Goal: Task Accomplishment & Management: Manage account settings

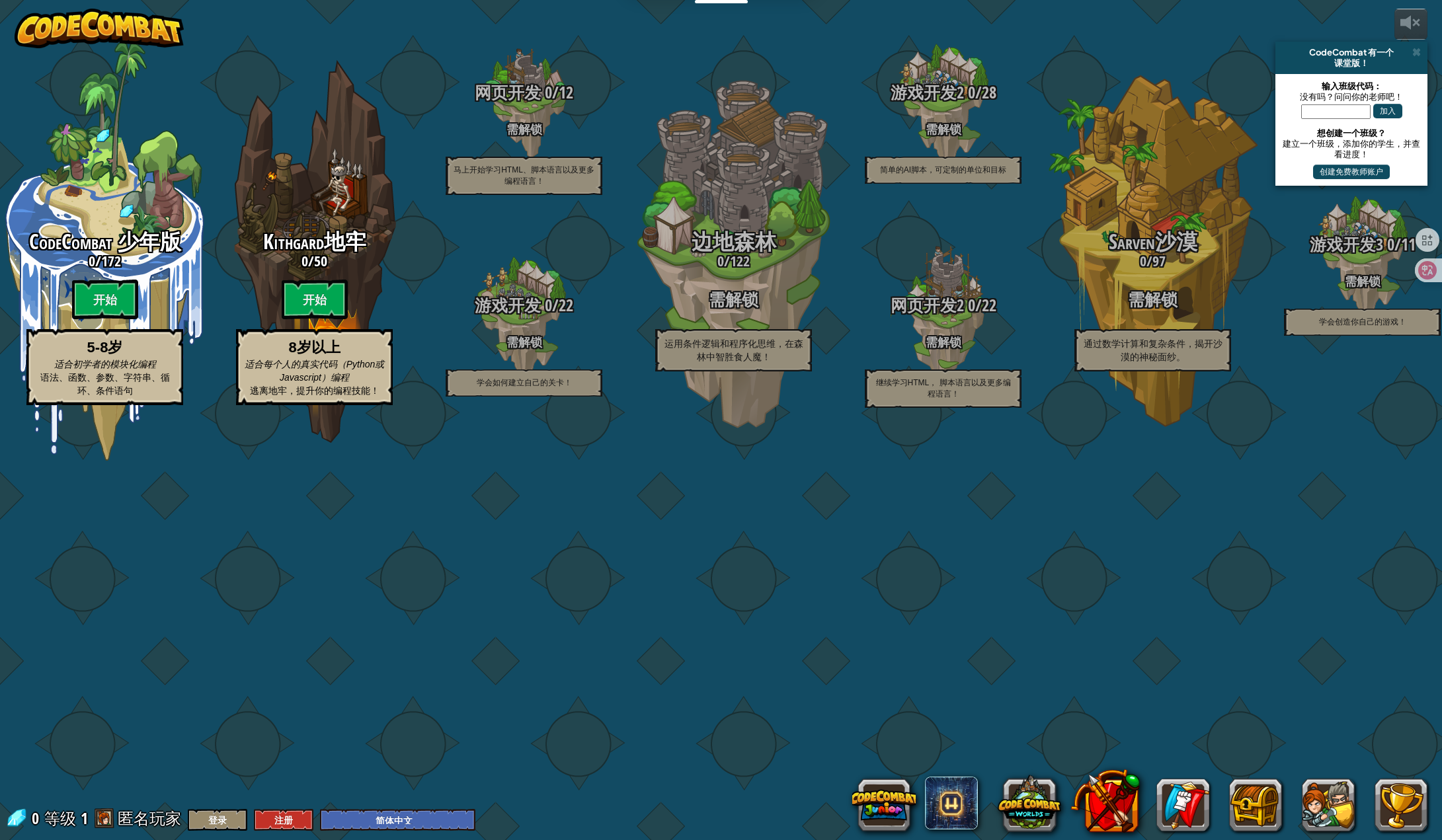
select select "zh-HANS"
click at [225, 823] on button "登录" at bounding box center [218, 820] width 60 height 22
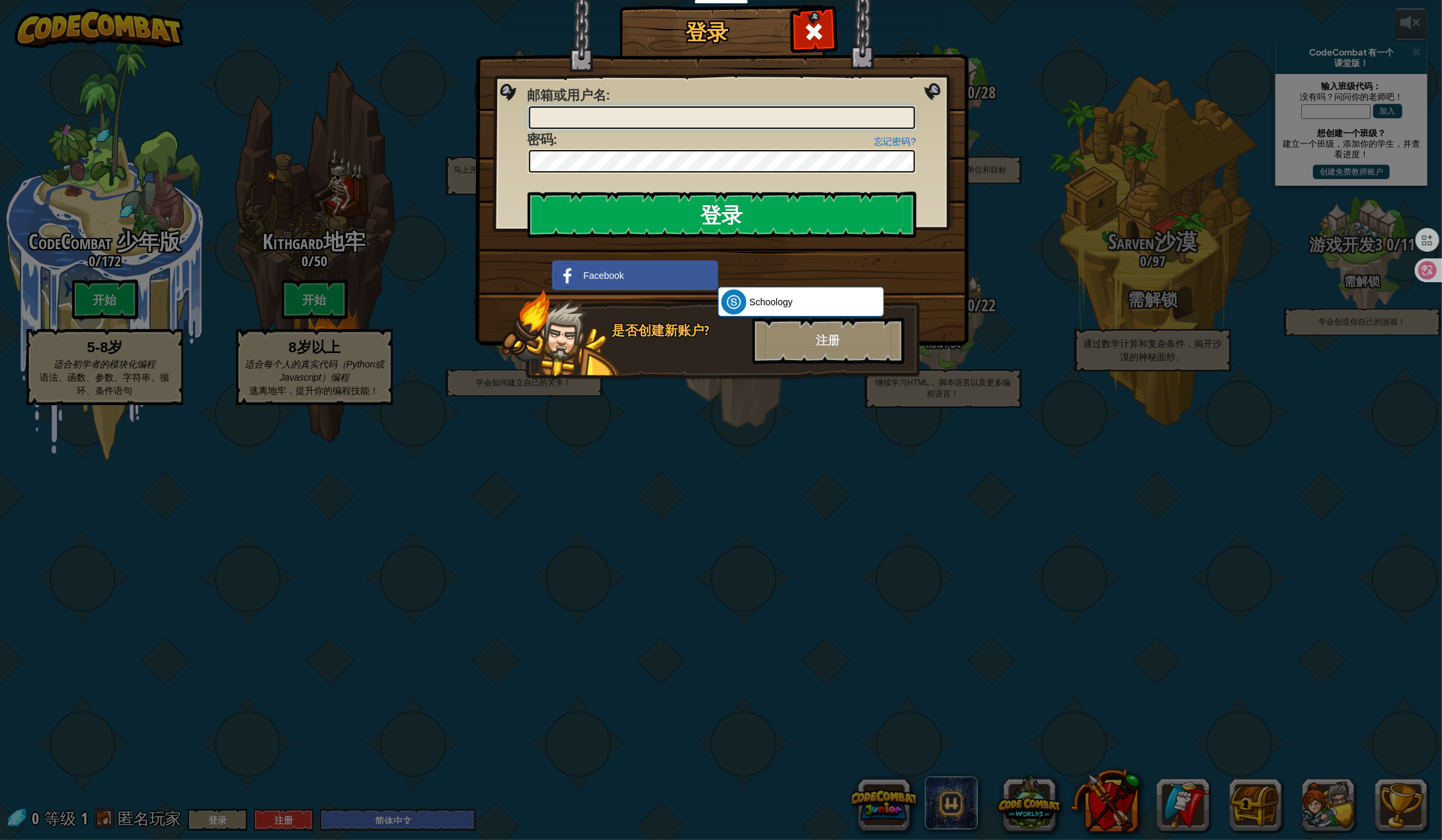
type input "woncoo"
click at [739, 195] on input "登录" at bounding box center [721, 215] width 388 height 46
